Goal: Information Seeking & Learning: Learn about a topic

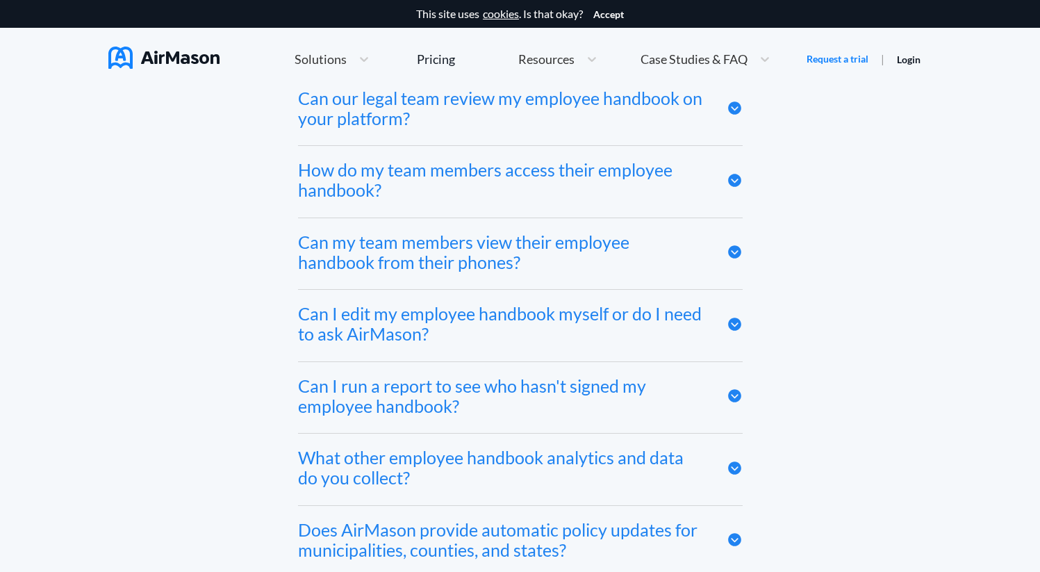
click at [495, 160] on div "How do my team members access their employee handbook?" at bounding box center [502, 180] width 408 height 40
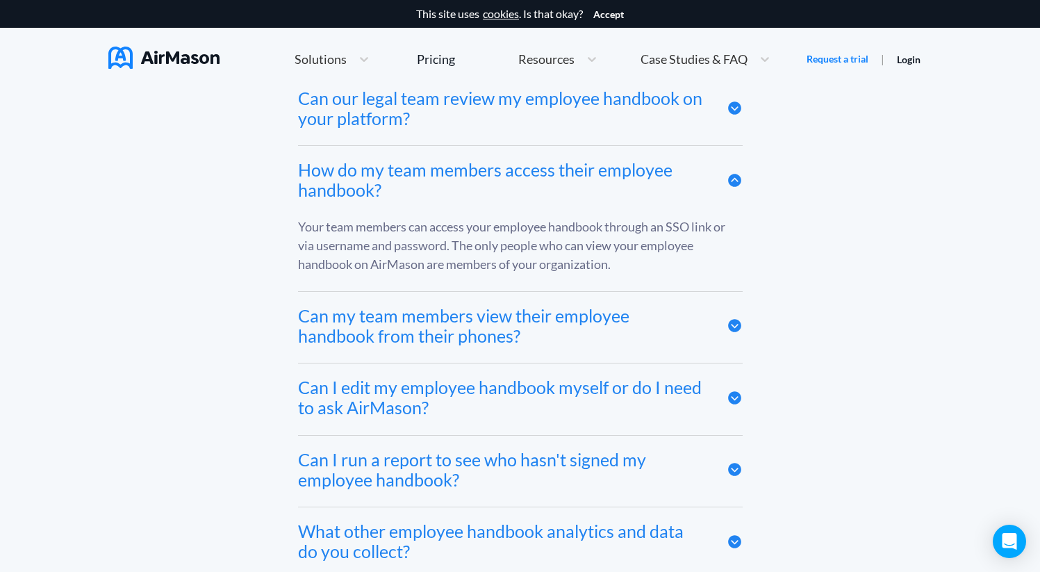
click at [494, 306] on div "Can my team members view their employee handbook from their phones?" at bounding box center [502, 326] width 408 height 40
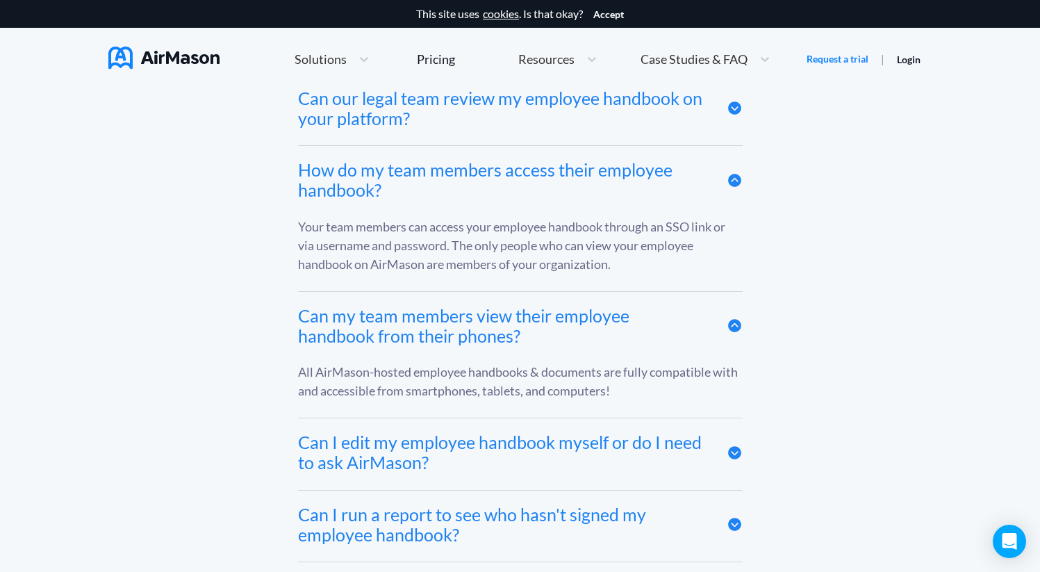
scroll to position [7274, 0]
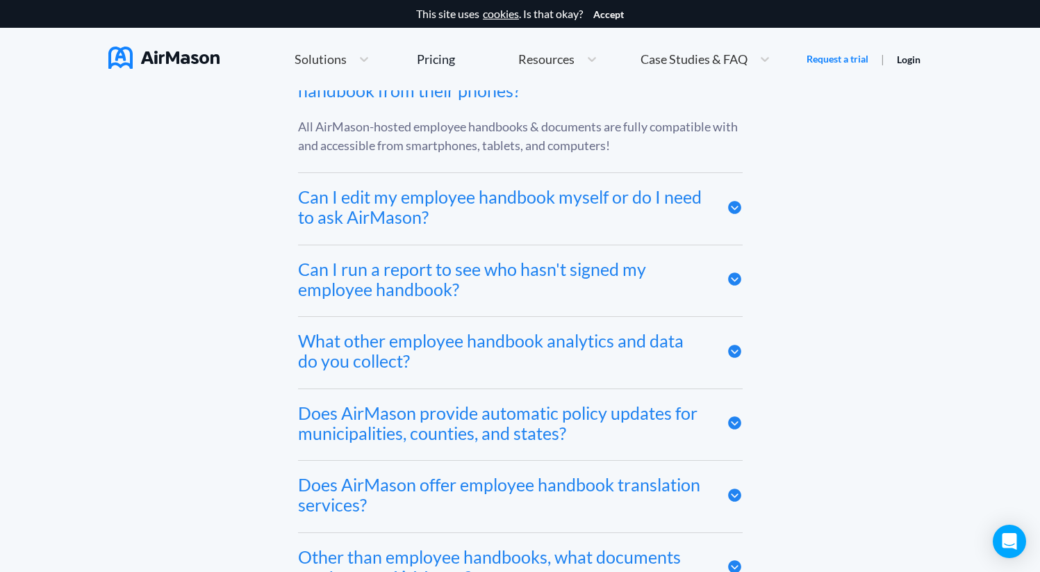
click at [485, 187] on div "Can I edit my employee handbook myself or do I need to ask AirMason?" at bounding box center [502, 207] width 408 height 40
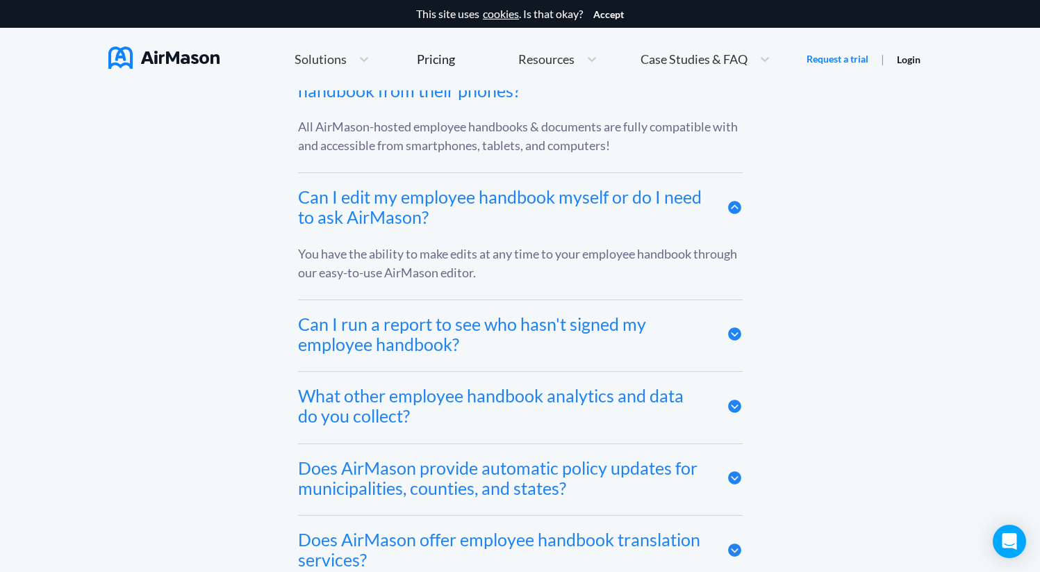
click at [481, 314] on div "Can I run a report to see who hasn't signed my employee handbook?" at bounding box center [502, 334] width 408 height 40
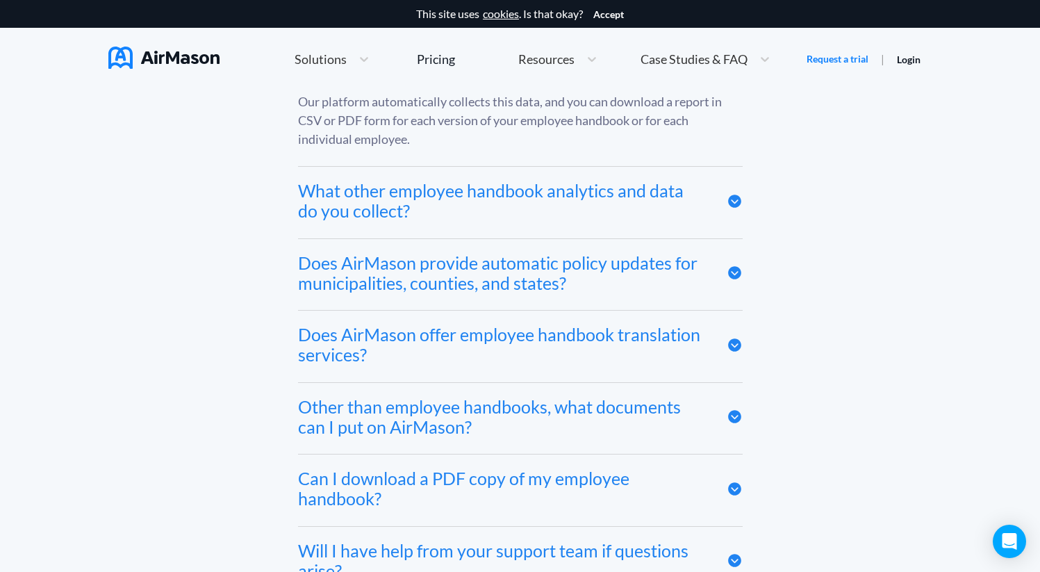
scroll to position [7805, 0]
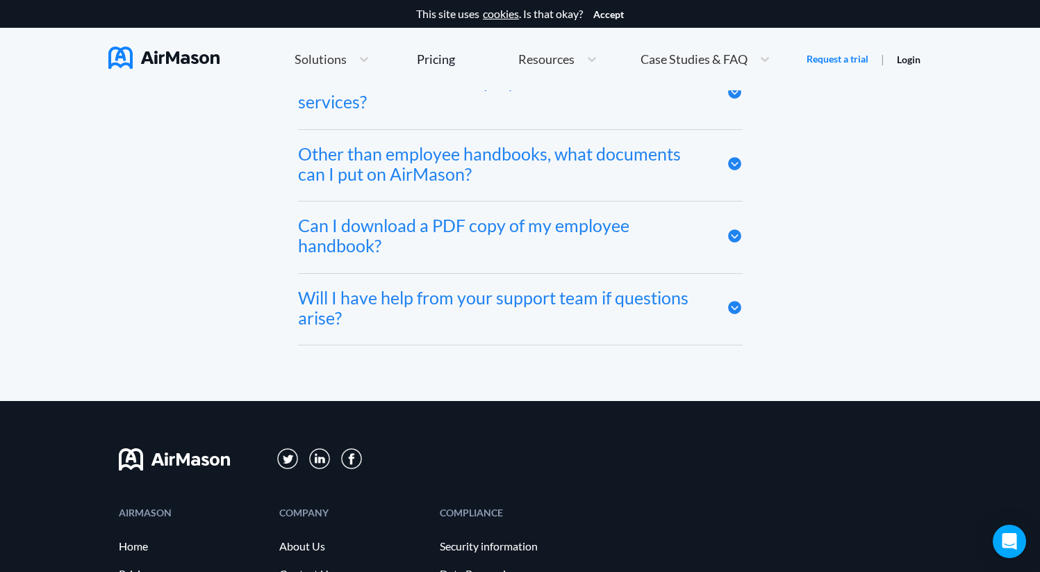
click at [474, 288] on div "Will I have help from your support team if questions arise?" at bounding box center [502, 308] width 408 height 40
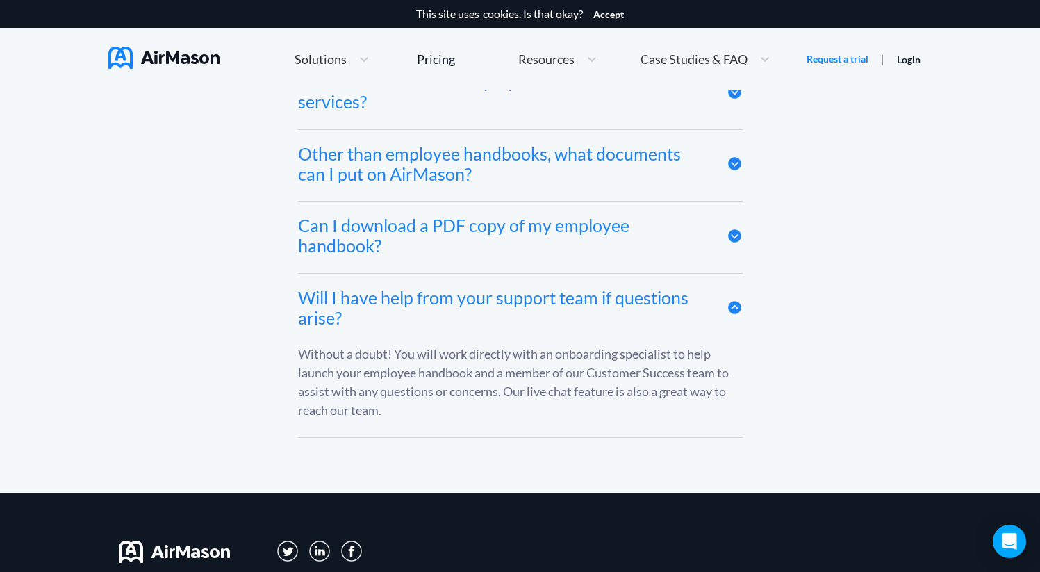
click at [469, 215] on div "Can I download a PDF copy of my employee handbook?" at bounding box center [502, 235] width 408 height 40
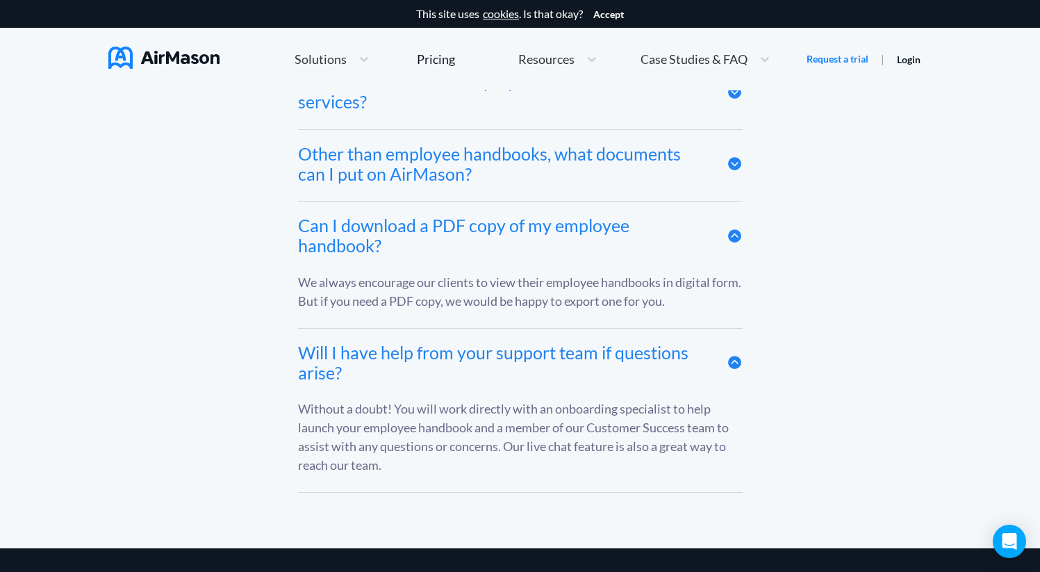
click at [475, 144] on div "Other than employee handbooks, what documents can I put on AirMason?" at bounding box center [502, 164] width 408 height 40
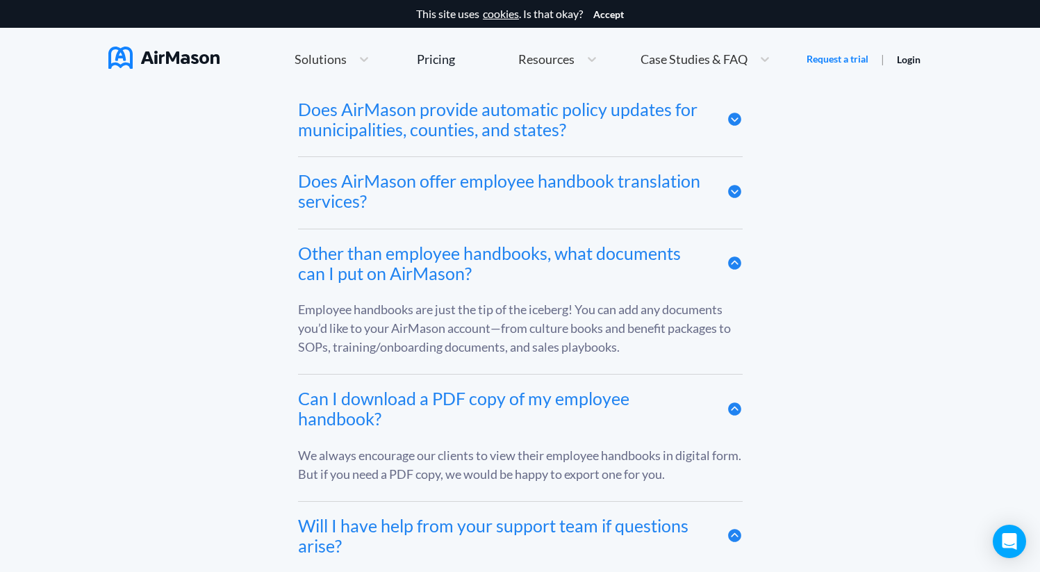
scroll to position [7693, 0]
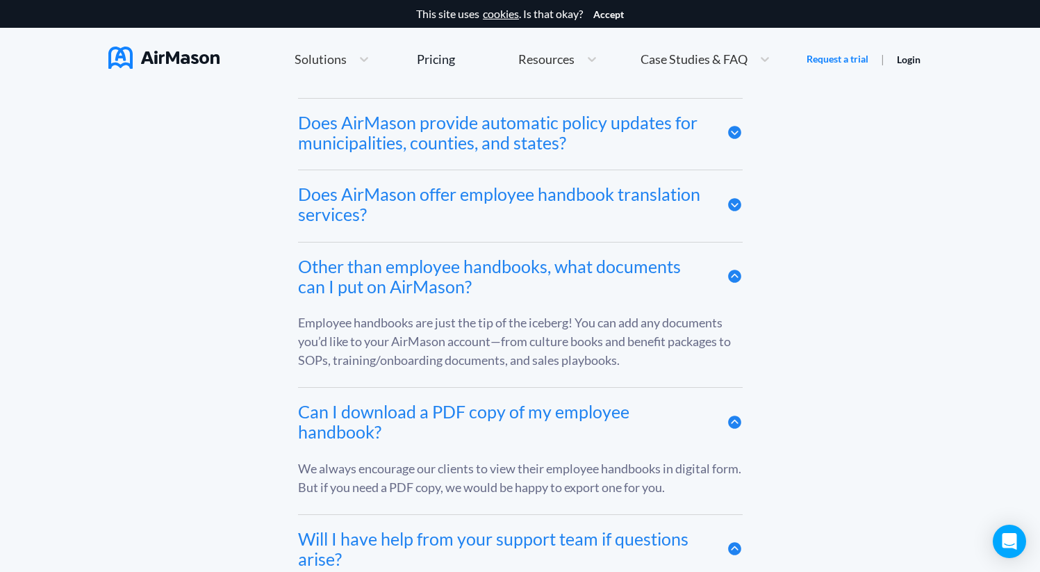
click at [458, 184] on div "Does AirMason offer employee handbook translation services?" at bounding box center [502, 204] width 408 height 40
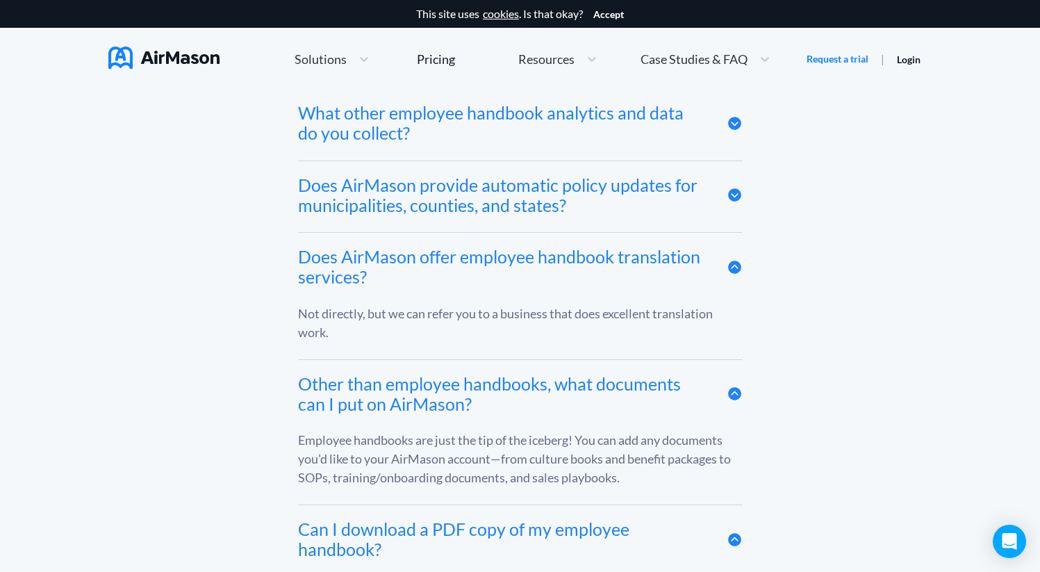
click at [458, 175] on div "Does AirMason provide automatic policy updates for municipalities, counties, an…" at bounding box center [502, 195] width 408 height 40
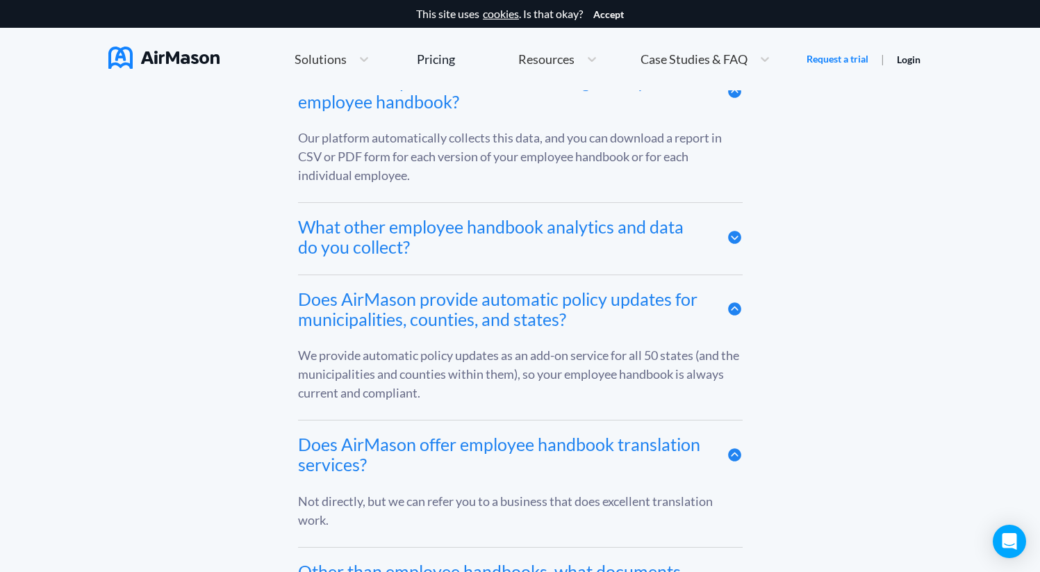
click at [455, 217] on div "What other employee handbook analytics and data do you collect?" at bounding box center [502, 237] width 408 height 40
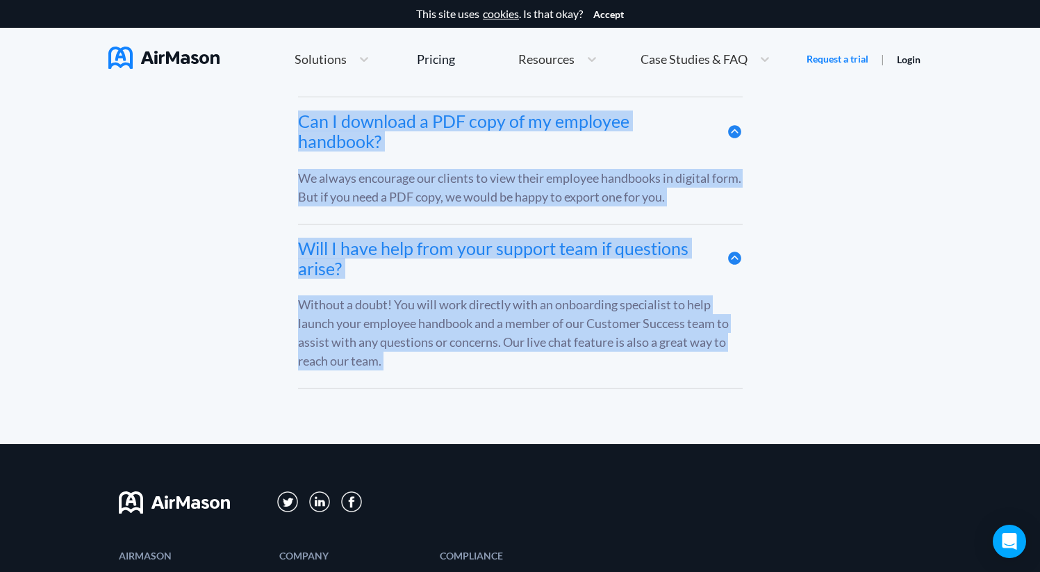
scroll to position [8269, 0]
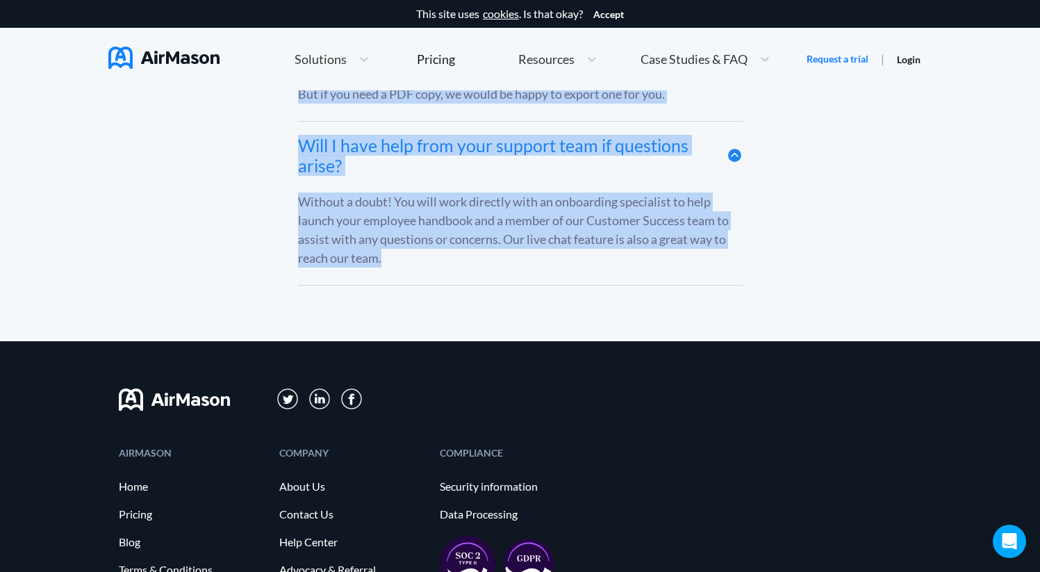
drag, startPoint x: 313, startPoint y: 103, endPoint x: 502, endPoint y: 240, distance: 233.7
copy div "Lore IpsUmdol sitametco adip el SEDD? Ei temporinc utla etdo MAGN aliquaeni. Ad…"
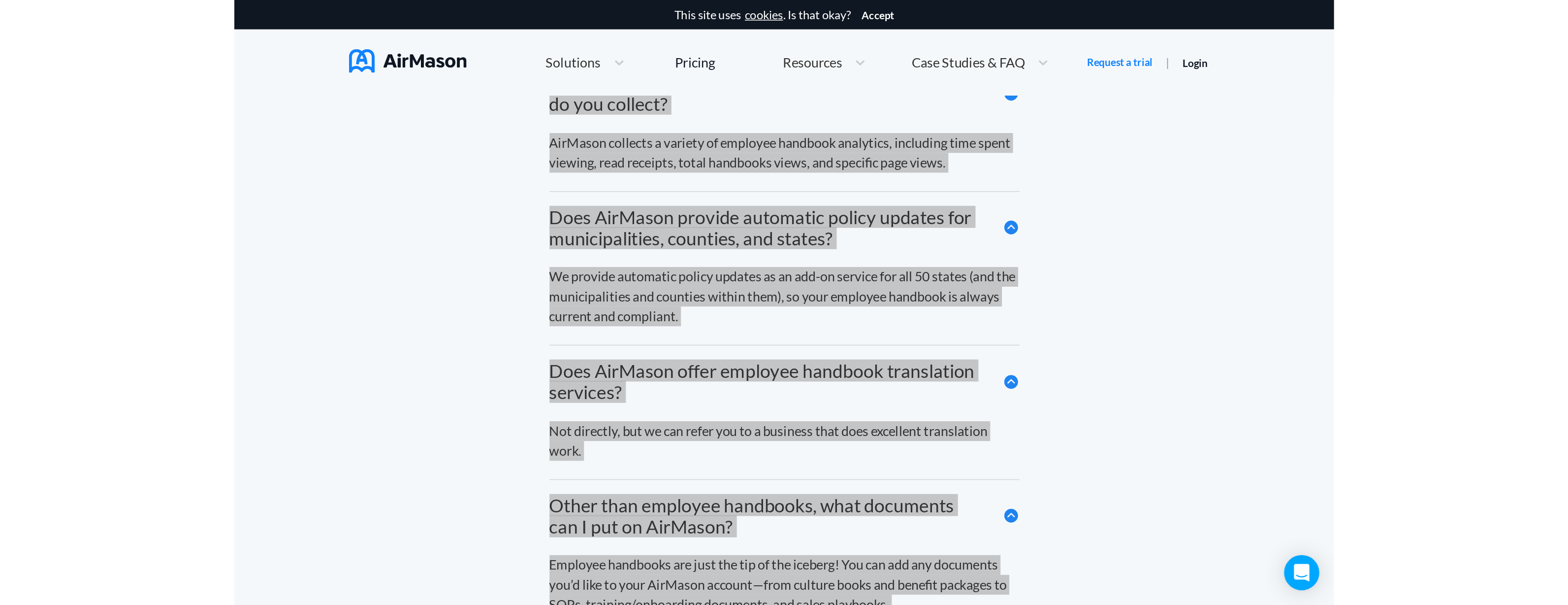
scroll to position [5942, 0]
